Goal: Task Accomplishment & Management: Complete application form

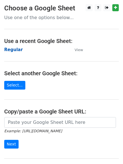
click at [13, 50] on strong "Regular" at bounding box center [13, 49] width 19 height 5
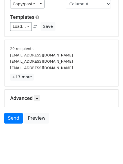
scroll to position [52, 0]
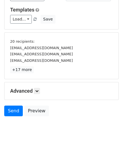
click at [42, 94] on h5 "Advanced" at bounding box center [61, 91] width 103 height 6
click at [42, 93] on h5 "Advanced" at bounding box center [61, 91] width 103 height 6
click at [39, 91] on icon at bounding box center [36, 90] width 3 height 3
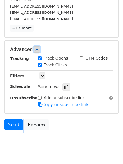
scroll to position [108, 0]
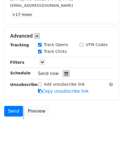
click at [64, 75] on icon at bounding box center [66, 74] width 4 height 4
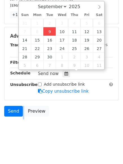
type input "2025-09-09 13:47"
type input "01"
type input "47"
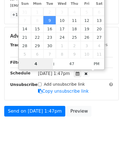
type input "4"
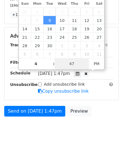
type input "2025-09-09 16:47"
type input "04"
type input "1"
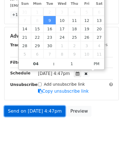
type input "2025-09-09 16:01"
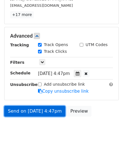
click at [21, 110] on link "Send on Sep 9 at 4:47pm" at bounding box center [34, 111] width 61 height 11
click at [21, 110] on link "Send on Sep 9 at 4:01pm" at bounding box center [34, 111] width 61 height 11
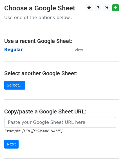
click at [14, 50] on strong "Regular" at bounding box center [13, 49] width 19 height 5
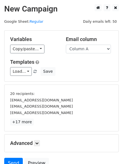
click at [97, 52] on select "Column A Column B Column C Column D Column E" at bounding box center [88, 49] width 45 height 9
click at [95, 51] on select "Column A Column B Column C Column D Column E" at bounding box center [88, 49] width 45 height 9
select select "Column B"
click at [66, 45] on select "Column A Column B Column C Column D Column E" at bounding box center [88, 49] width 45 height 9
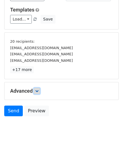
click at [38, 91] on icon at bounding box center [36, 90] width 3 height 3
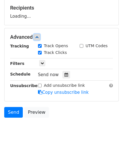
scroll to position [87, 0]
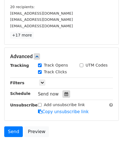
click at [63, 98] on div at bounding box center [66, 94] width 8 height 7
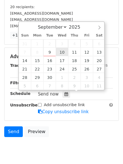
type input "2025-09-10 12:00"
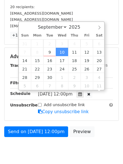
scroll to position [0, 0]
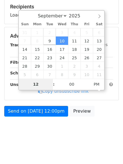
type input "5"
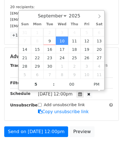
type input "2025-09-10 17:00"
click at [50, 143] on body "New Campaign Daily emails left: 50 Google Sheet: Regular Variables Copy/paste..…" at bounding box center [61, 39] width 123 height 245
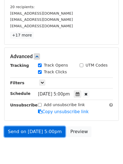
click at [35, 132] on link "Send on Sep 10 at 5:00pm" at bounding box center [34, 132] width 61 height 11
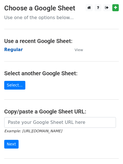
click at [17, 47] on strong "Regular" at bounding box center [13, 49] width 19 height 5
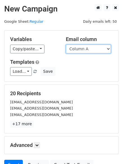
click at [88, 50] on select "Column A Column B Column C Column D Column E" at bounding box center [88, 49] width 45 height 9
select select "Column C"
click at [66, 45] on select "Column A Column B Column C Column D Column E" at bounding box center [88, 49] width 45 height 9
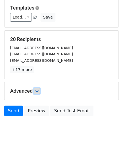
click at [39, 91] on icon at bounding box center [36, 90] width 3 height 3
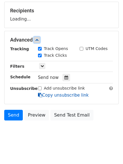
scroll to position [84, 0]
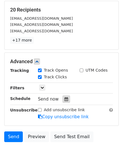
click at [64, 99] on icon at bounding box center [66, 99] width 4 height 4
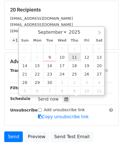
type input "[DATE] 12:00"
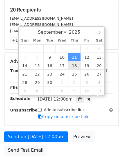
scroll to position [0, 0]
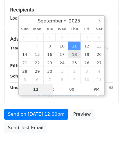
type input "6"
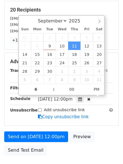
type input "[DATE] 18:00"
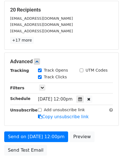
click at [55, 153] on div "Send on [DATE] 12:00pm Preview Send Test Email" at bounding box center [61, 145] width 123 height 27
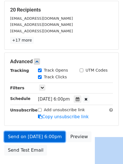
click at [40, 134] on link "Send on Sep 11 at 6:00pm" at bounding box center [34, 137] width 61 height 11
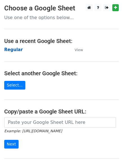
click at [17, 48] on strong "Regular" at bounding box center [13, 49] width 19 height 5
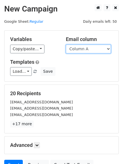
click at [93, 51] on select "Column A Column B Column C Column D Column E" at bounding box center [88, 49] width 45 height 9
select select "Column D"
click at [66, 45] on select "Column A Column B Column C Column D Column E" at bounding box center [88, 49] width 45 height 9
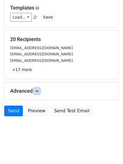
click at [40, 89] on link at bounding box center [37, 91] width 6 height 6
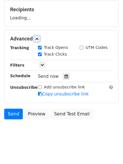
scroll to position [84, 0]
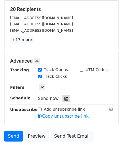
click at [64, 99] on icon at bounding box center [66, 99] width 4 height 4
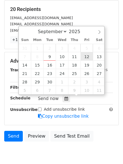
type input "2025-09-12 12:00"
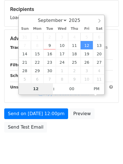
type input "7"
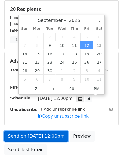
type input "2025-09-12 19:00"
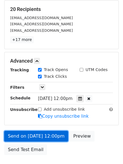
click at [35, 137] on link "Send on Sep 12 at 12:00pm" at bounding box center [36, 136] width 64 height 11
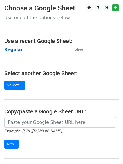
click at [8, 48] on strong "Regular" at bounding box center [13, 49] width 19 height 5
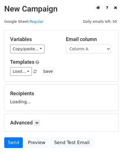
click at [91, 49] on select "Column A Column B Column C Column D Column E" at bounding box center [88, 49] width 45 height 9
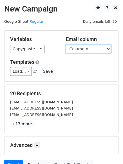
click at [79, 53] on select "Column A Column B Column C Column D Column E" at bounding box center [88, 49] width 45 height 9
select select "Column E"
click at [66, 45] on select "Column A Column B Column C Column D Column E" at bounding box center [88, 49] width 45 height 9
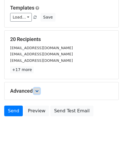
click at [37, 91] on icon at bounding box center [36, 90] width 3 height 3
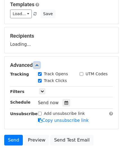
scroll to position [85, 0]
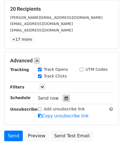
click at [62, 98] on div at bounding box center [66, 98] width 8 height 7
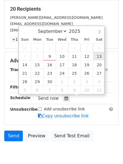
type input "[DATE] 12:00"
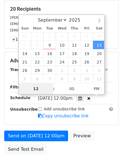
scroll to position [0, 0]
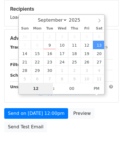
type input "8"
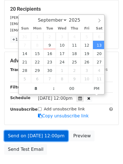
type input "[DATE] 20:00"
click at [45, 137] on link "Send on [DATE] 12:00pm" at bounding box center [36, 136] width 64 height 11
